Goal: Information Seeking & Learning: Learn about a topic

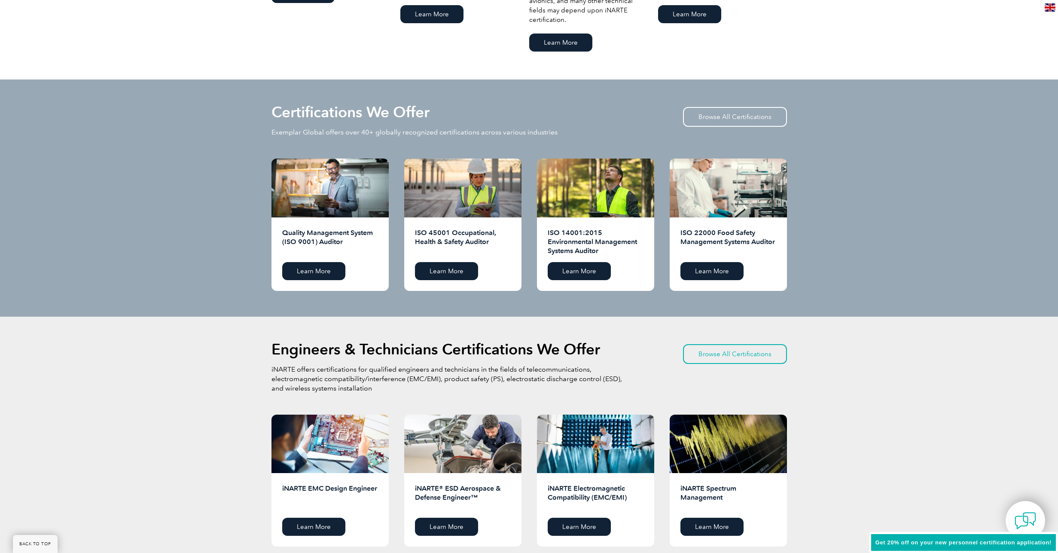
scroll to position [773, 0]
click at [744, 116] on link "Browse All Certifications" at bounding box center [735, 117] width 104 height 20
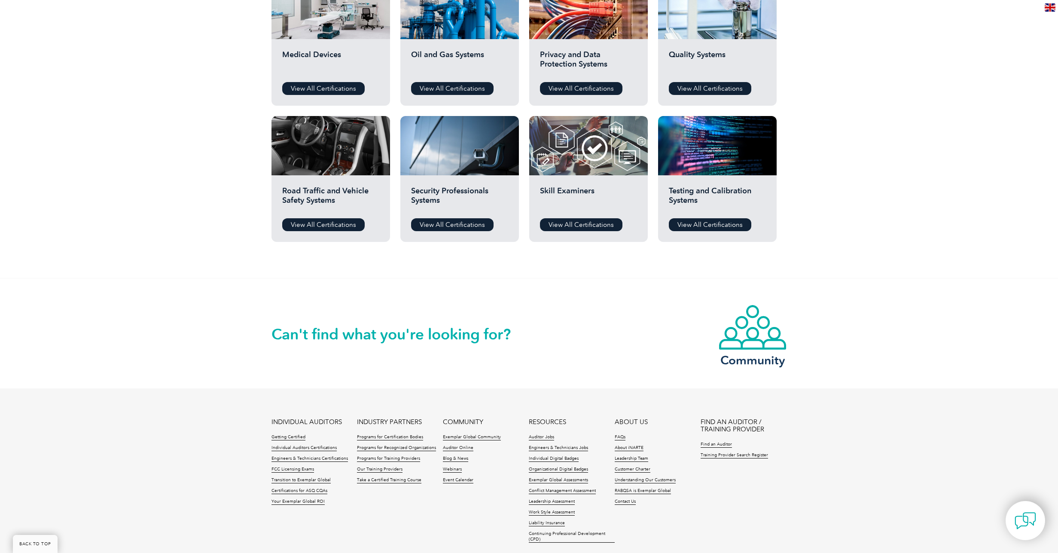
scroll to position [619, 0]
click at [452, 228] on link "View All Certifications" at bounding box center [452, 224] width 82 height 13
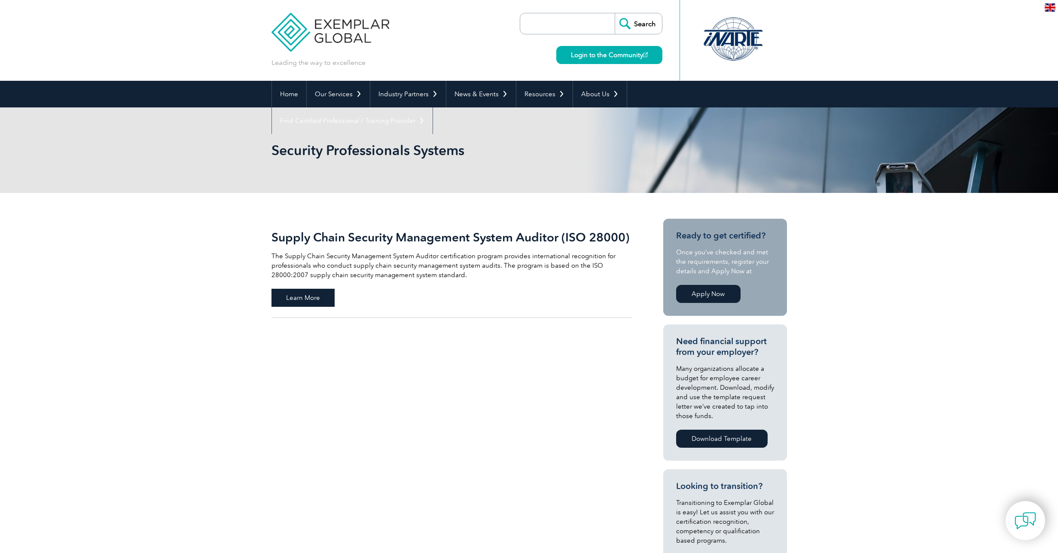
click at [303, 296] on span "Learn More" at bounding box center [303, 298] width 63 height 18
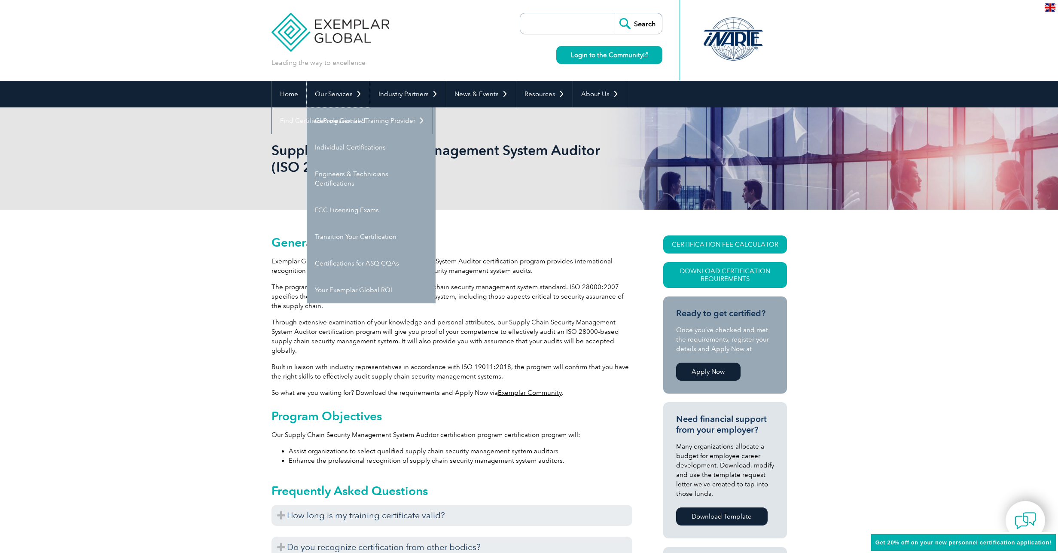
click at [356, 94] on link "Our Services" at bounding box center [338, 94] width 63 height 27
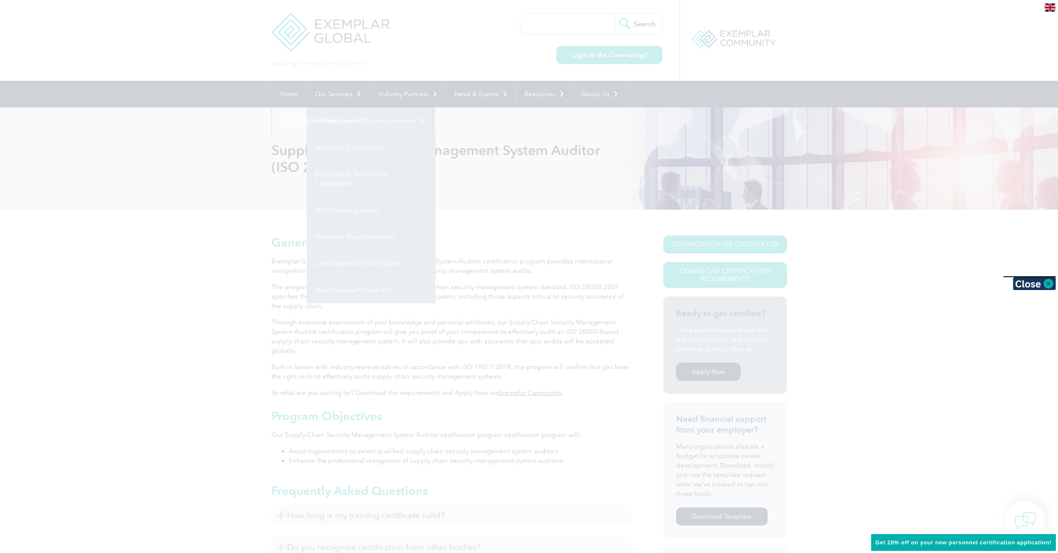
click at [133, 294] on div at bounding box center [529, 276] width 1058 height 553
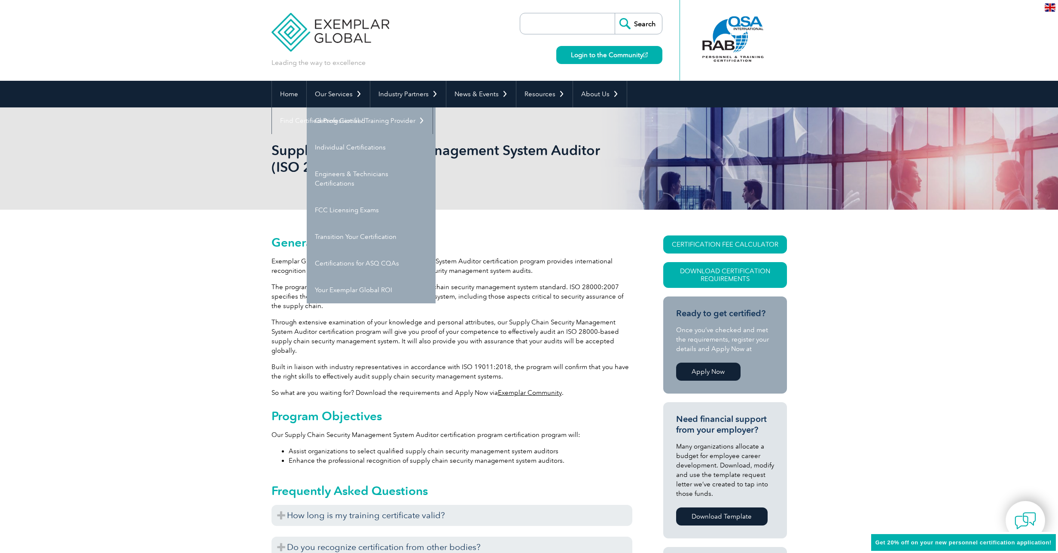
click at [338, 177] on div "Supply Chain Security Management System Auditor (ISO 28000)" at bounding box center [530, 158] width 516 height 102
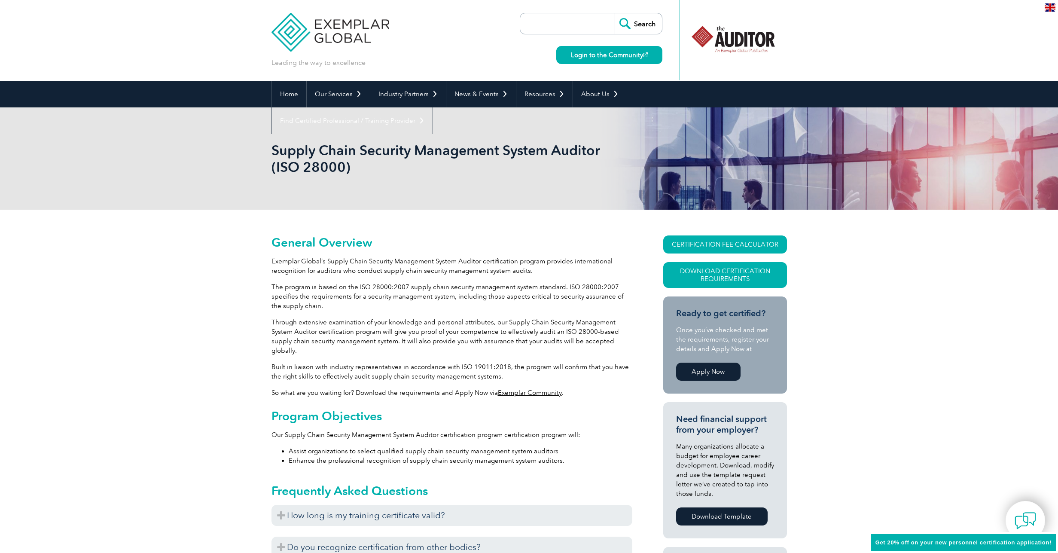
click at [0, 0] on link "Engineers & Technicians Certifications" at bounding box center [0, 0] width 0 height 0
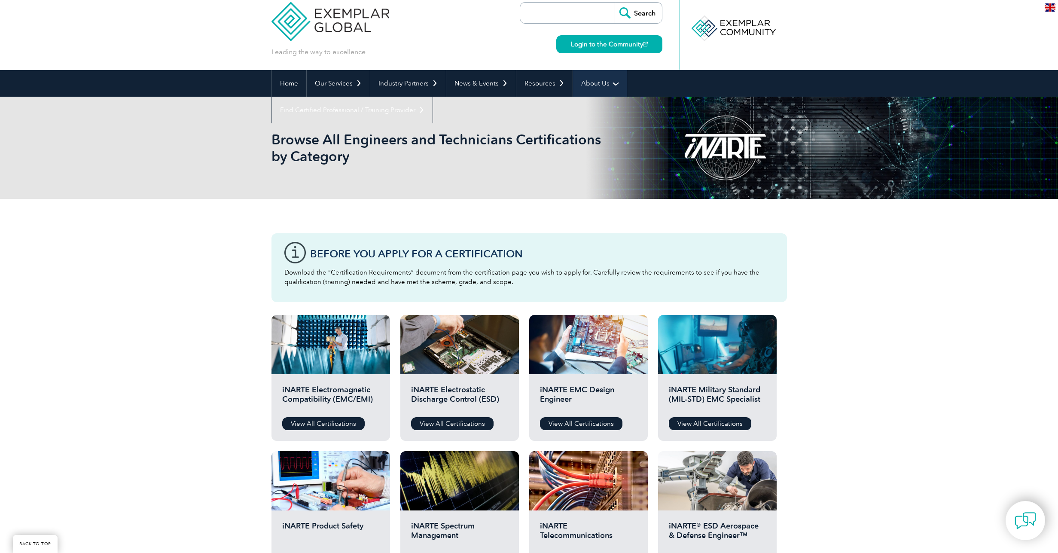
scroll to position [10, 0]
